Goal: Entertainment & Leisure: Consume media (video, audio)

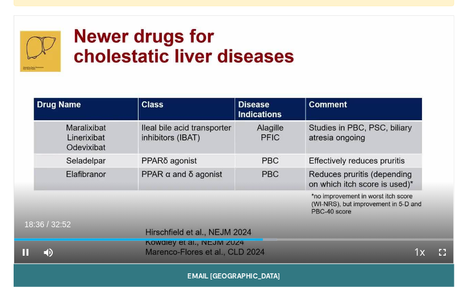
click at [243, 200] on div "40 seconds Tap to unmute" at bounding box center [234, 139] width 440 height 247
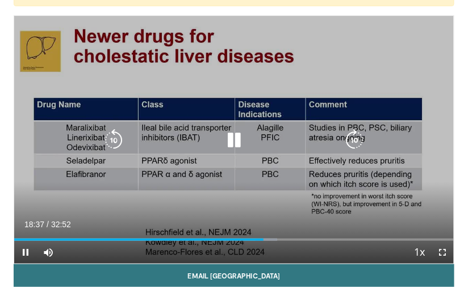
click at [121, 140] on icon "Video Player" at bounding box center [113, 139] width 23 height 23
click at [116, 144] on icon "Video Player" at bounding box center [113, 139] width 23 height 23
click at [123, 138] on icon "Video Player" at bounding box center [113, 139] width 23 height 23
click at [118, 135] on icon "Video Player" at bounding box center [113, 139] width 23 height 23
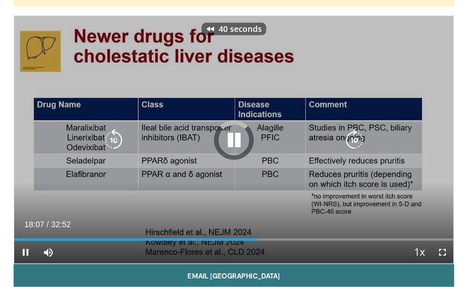
click at [115, 139] on icon "Video Player" at bounding box center [113, 139] width 23 height 23
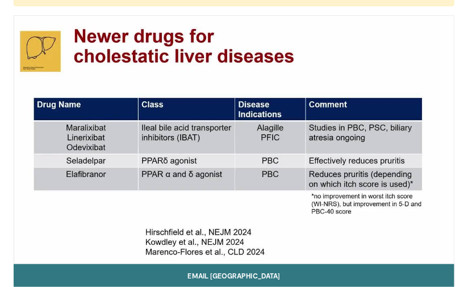
click at [180, 196] on div "50 seconds Tap to unmute" at bounding box center [234, 139] width 440 height 247
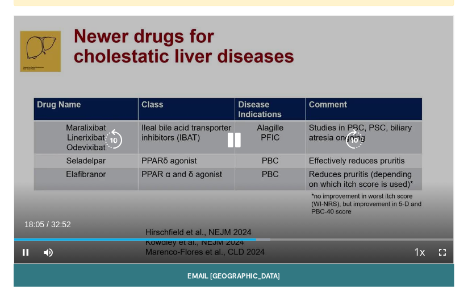
click at [118, 139] on icon "Video Player" at bounding box center [113, 139] width 23 height 23
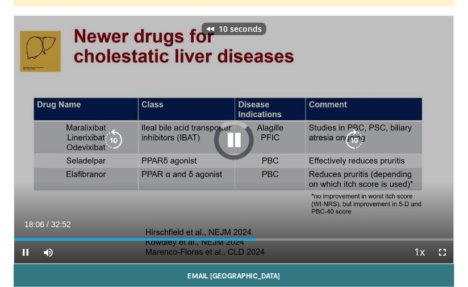
click at [111, 147] on icon "Video Player" at bounding box center [113, 139] width 23 height 23
click at [113, 144] on icon "Video Player" at bounding box center [113, 139] width 23 height 23
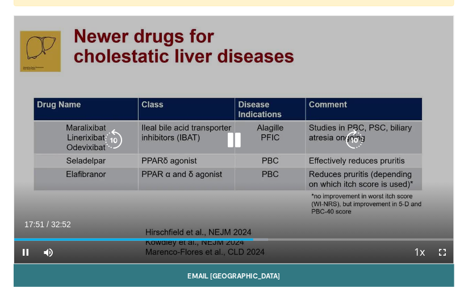
click at [109, 150] on icon "Video Player" at bounding box center [113, 139] width 23 height 23
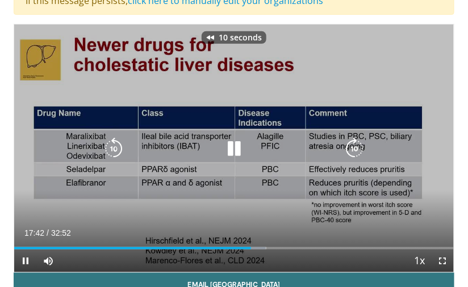
scroll to position [101, 0]
click at [119, 150] on icon "Video Player" at bounding box center [113, 148] width 23 height 23
click at [114, 147] on icon "Video Player" at bounding box center [113, 148] width 23 height 23
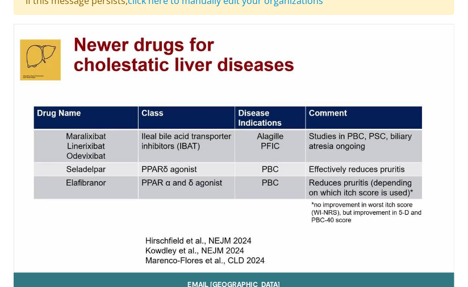
click at [228, 202] on div "20 seconds Tap to unmute" at bounding box center [234, 147] width 440 height 247
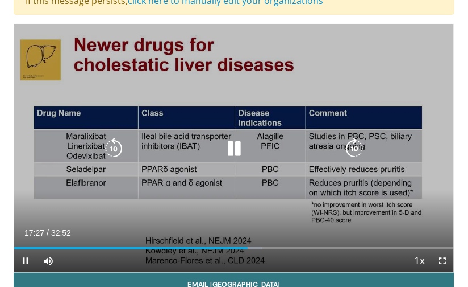
click at [115, 148] on icon "Video Player" at bounding box center [113, 148] width 23 height 23
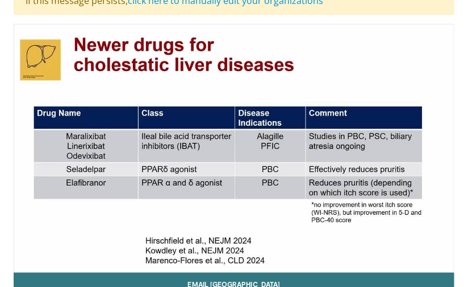
click at [359, 244] on div "10 seconds Tap to unmute" at bounding box center [234, 147] width 440 height 247
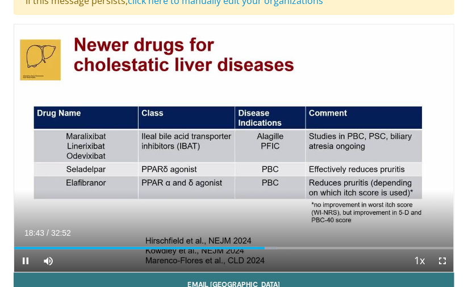
click at [389, 204] on div "10 seconds Tap to unmute" at bounding box center [234, 147] width 440 height 247
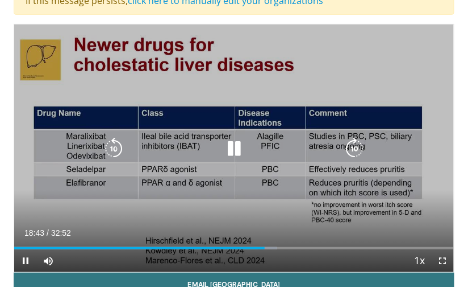
click at [384, 200] on div "10 seconds Tap to unmute" at bounding box center [234, 147] width 440 height 247
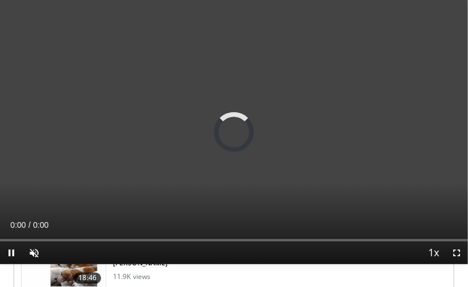
scroll to position [101, 0]
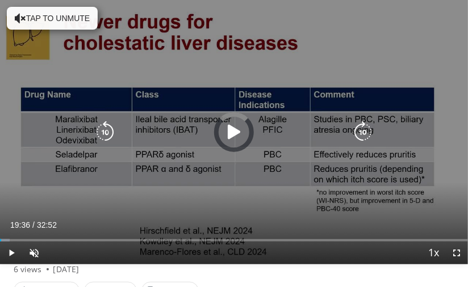
click at [1, 240] on div "00:03" at bounding box center [0, 240] width 1 height 2
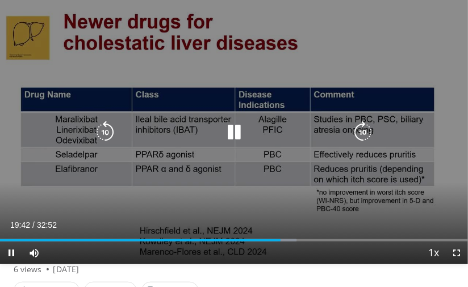
click at [405, 69] on div "10 seconds Tap to unmute" at bounding box center [234, 132] width 468 height 264
click at [404, 82] on div "10 seconds Tap to unmute" at bounding box center [234, 132] width 468 height 264
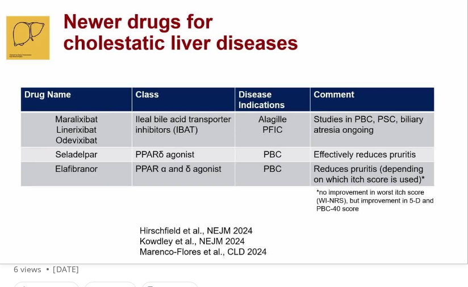
click at [223, 208] on div "10 seconds Tap to unmute" at bounding box center [234, 132] width 468 height 264
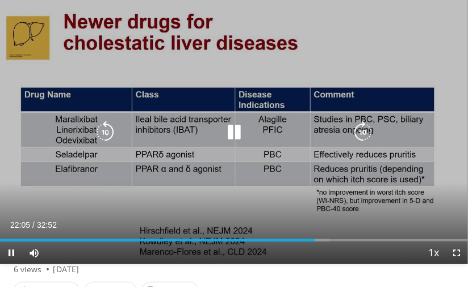
click at [105, 141] on icon "Video Player" at bounding box center [105, 132] width 23 height 23
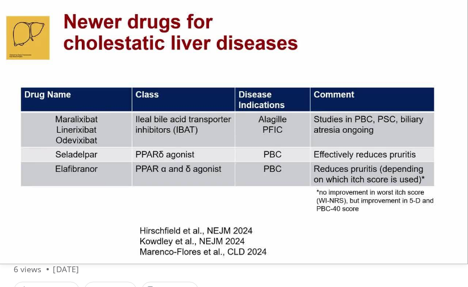
click at [316, 201] on div "10 seconds Tap to unmute" at bounding box center [234, 132] width 468 height 264
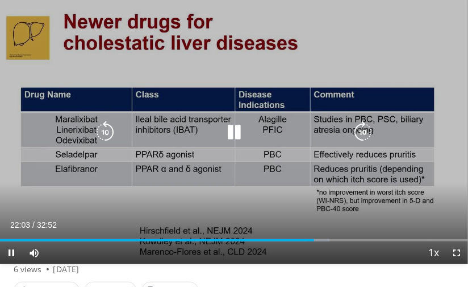
click at [103, 140] on icon "Video Player" at bounding box center [105, 132] width 23 height 23
click at [106, 136] on icon "Video Player" at bounding box center [105, 132] width 23 height 23
click at [354, 37] on div "20 seconds Tap to unmute" at bounding box center [234, 132] width 468 height 264
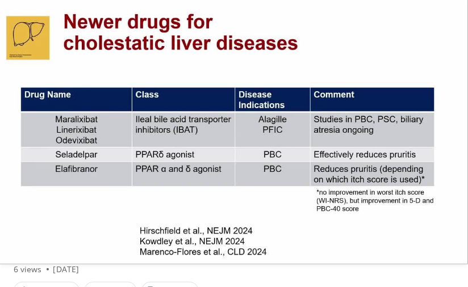
scroll to position [0, 0]
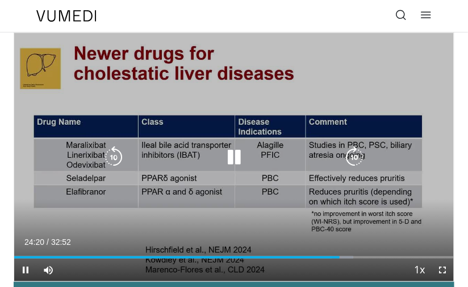
click at [73, 15] on img at bounding box center [66, 15] width 60 height 11
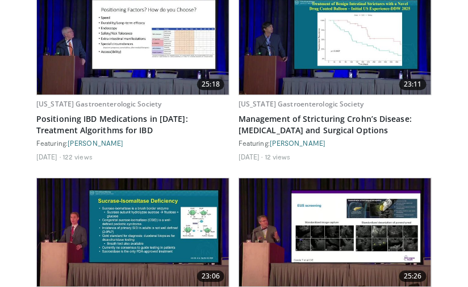
scroll to position [5702, 0]
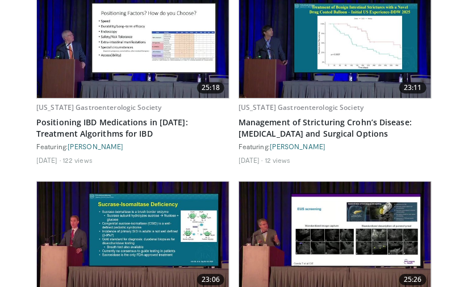
click at [375, 181] on img at bounding box center [335, 235] width 192 height 108
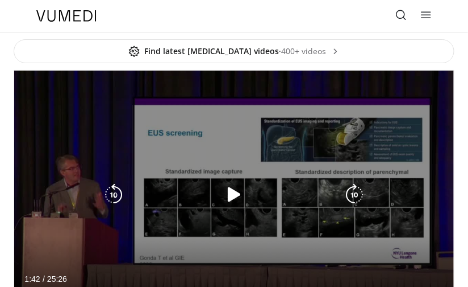
click at [223, 238] on div "10 seconds Tap to unmute" at bounding box center [234, 194] width 440 height 247
click at [231, 198] on icon "Video Player" at bounding box center [234, 194] width 23 height 23
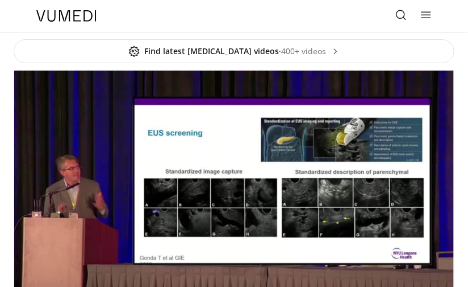
click at [390, 223] on div "10 seconds Tap to unmute" at bounding box center [234, 194] width 440 height 247
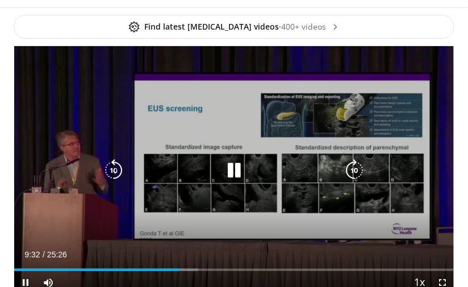
scroll to position [23, 0]
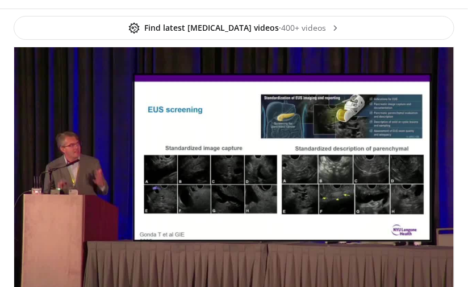
click at [244, 203] on div "10 seconds Tap to unmute" at bounding box center [234, 170] width 440 height 247
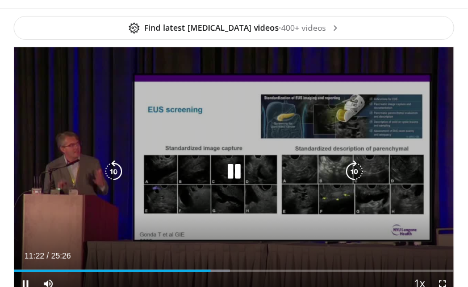
click at [230, 172] on icon "Video Player" at bounding box center [234, 171] width 23 height 23
